Goal: Information Seeking & Learning: Learn about a topic

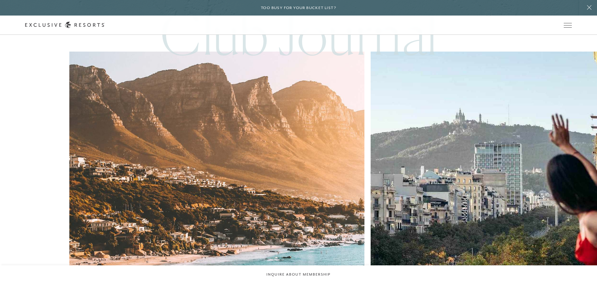
scroll to position [3462, 0]
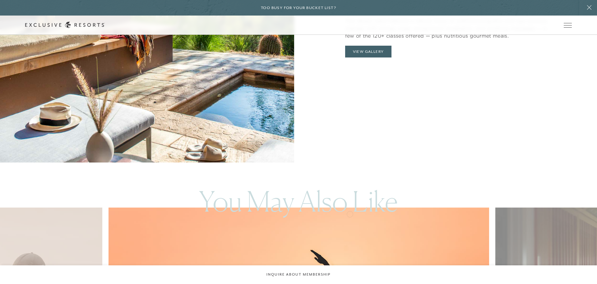
scroll to position [2108, 0]
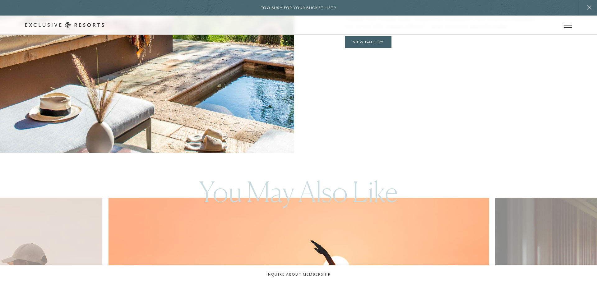
click at [369, 35] on header "Skip to main content Too busy for your bucket list? Not a bucket list. A bluepr…" at bounding box center [298, 17] width 597 height 35
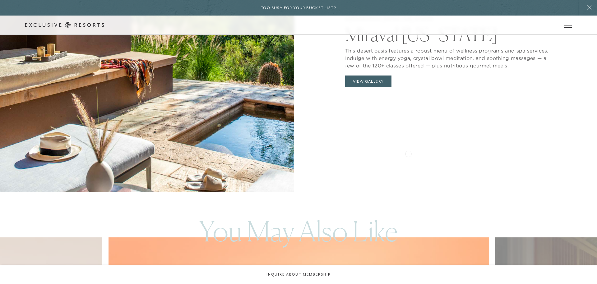
scroll to position [2030, 0]
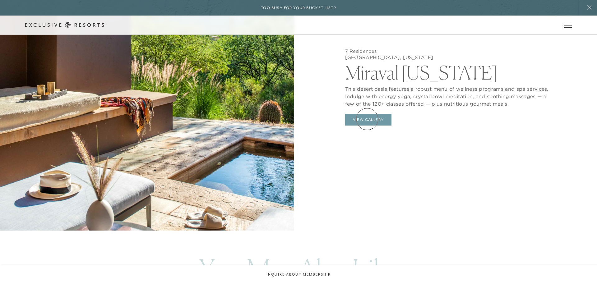
click at [367, 119] on button "View Gallery" at bounding box center [368, 120] width 47 height 12
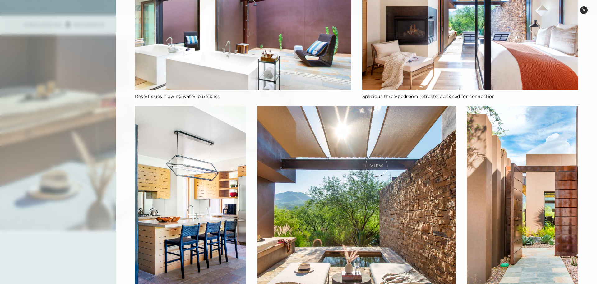
scroll to position [0, 0]
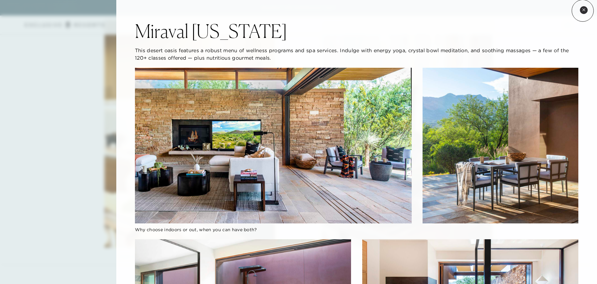
click at [583, 11] on icon at bounding box center [583, 9] width 2 height 2
